Goal: Information Seeking & Learning: Learn about a topic

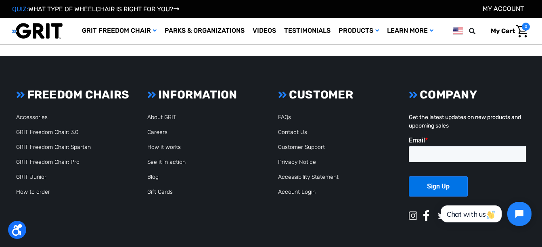
scroll to position [1225, 0]
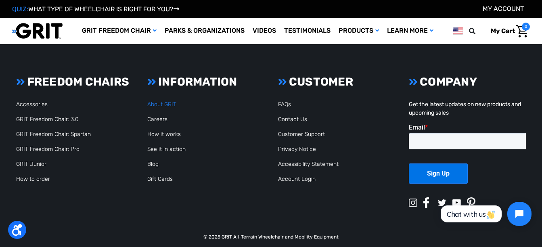
click at [166, 101] on link "About GRIT" at bounding box center [161, 104] width 29 height 7
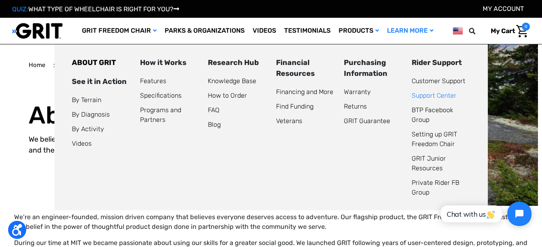
click at [426, 96] on link "Support Center" at bounding box center [434, 96] width 45 height 8
